Goal: Task Accomplishment & Management: Complete application form

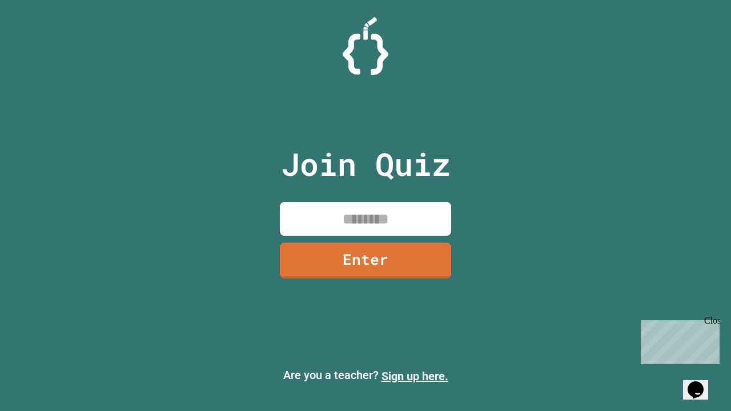
click at [414, 376] on link "Sign up here." at bounding box center [414, 376] width 67 height 14
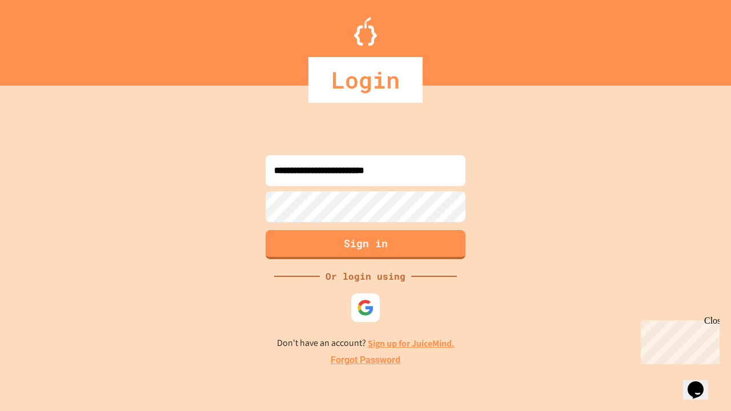
type input "**********"
